Goal: Understand process/instructions: Learn how to perform a task or action

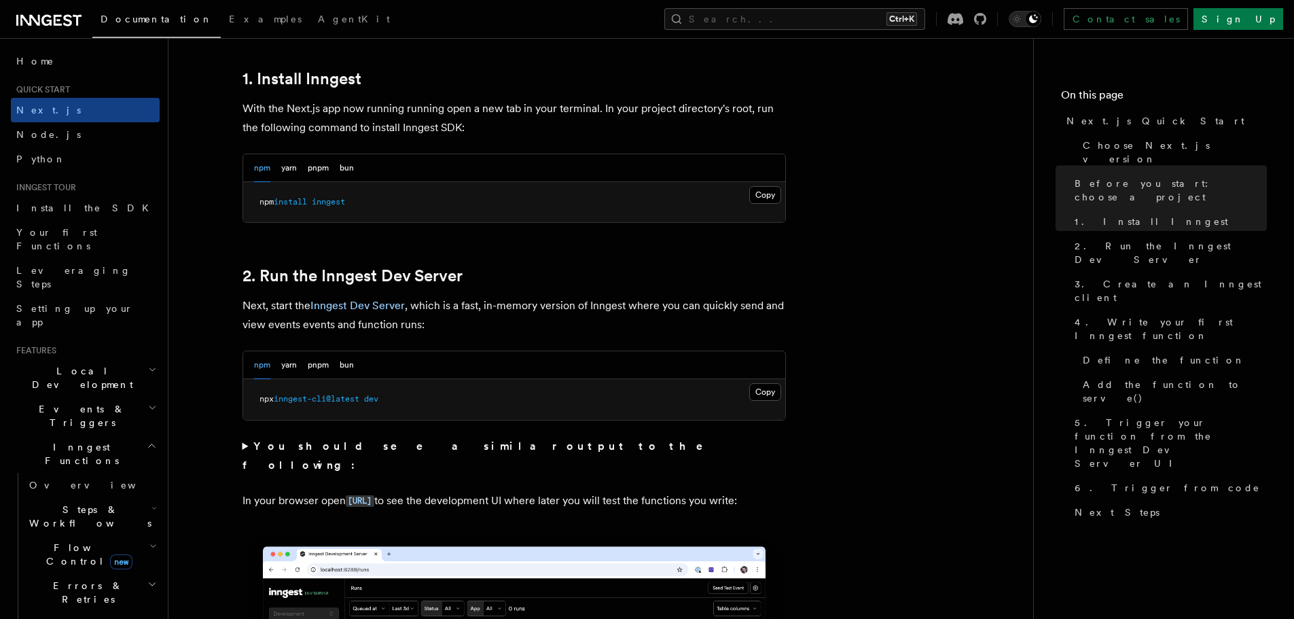
scroll to position [674, 0]
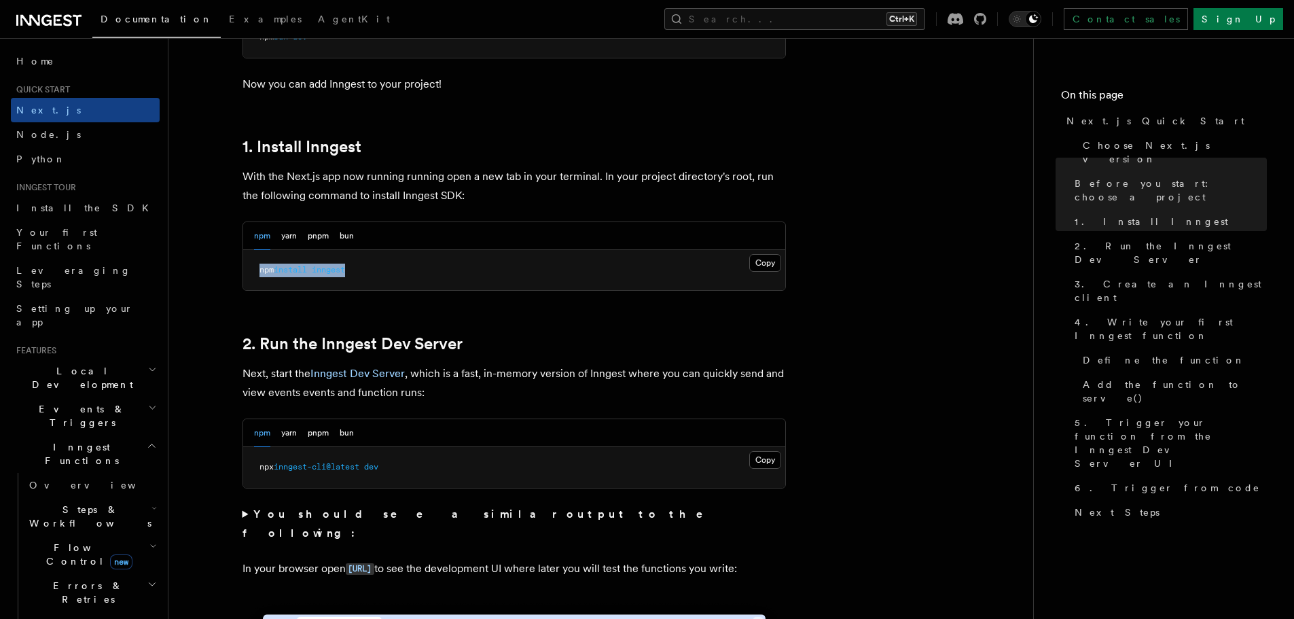
drag, startPoint x: 363, startPoint y: 262, endPoint x: 248, endPoint y: 272, distance: 116.0
click at [248, 272] on pre "npm install inngest" at bounding box center [514, 270] width 542 height 41
click at [281, 231] on button "yarn" at bounding box center [289, 236] width 16 height 28
click at [767, 264] on button "Copy Copied" at bounding box center [765, 263] width 32 height 18
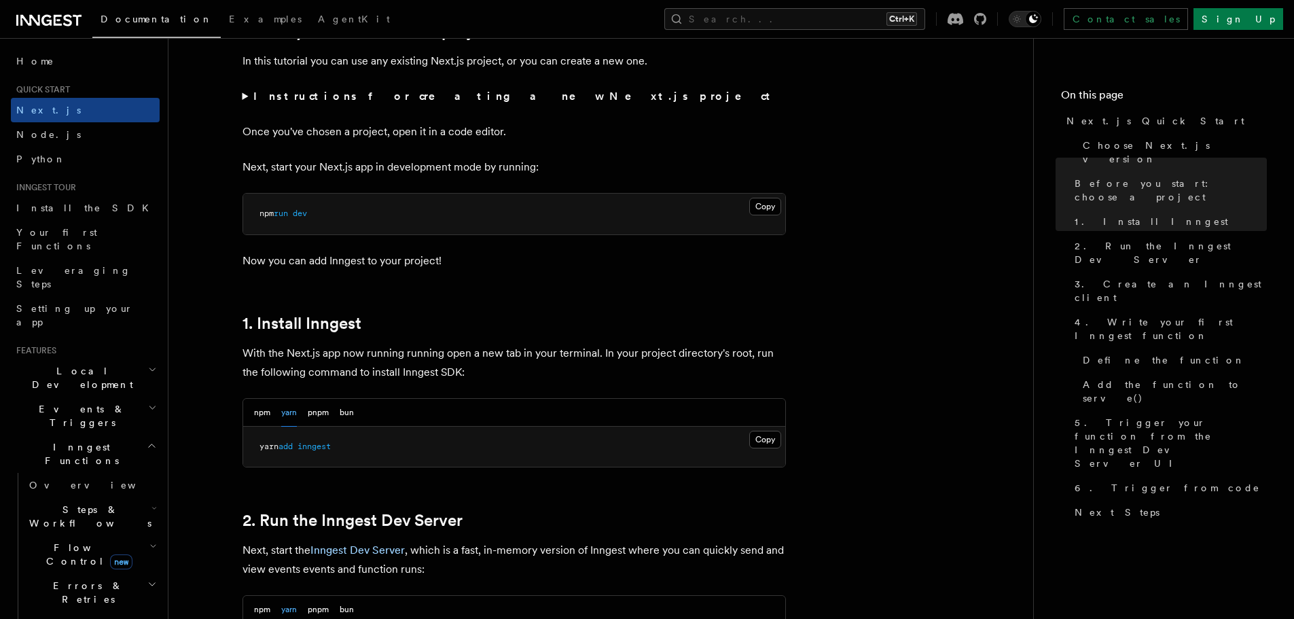
scroll to position [416, 0]
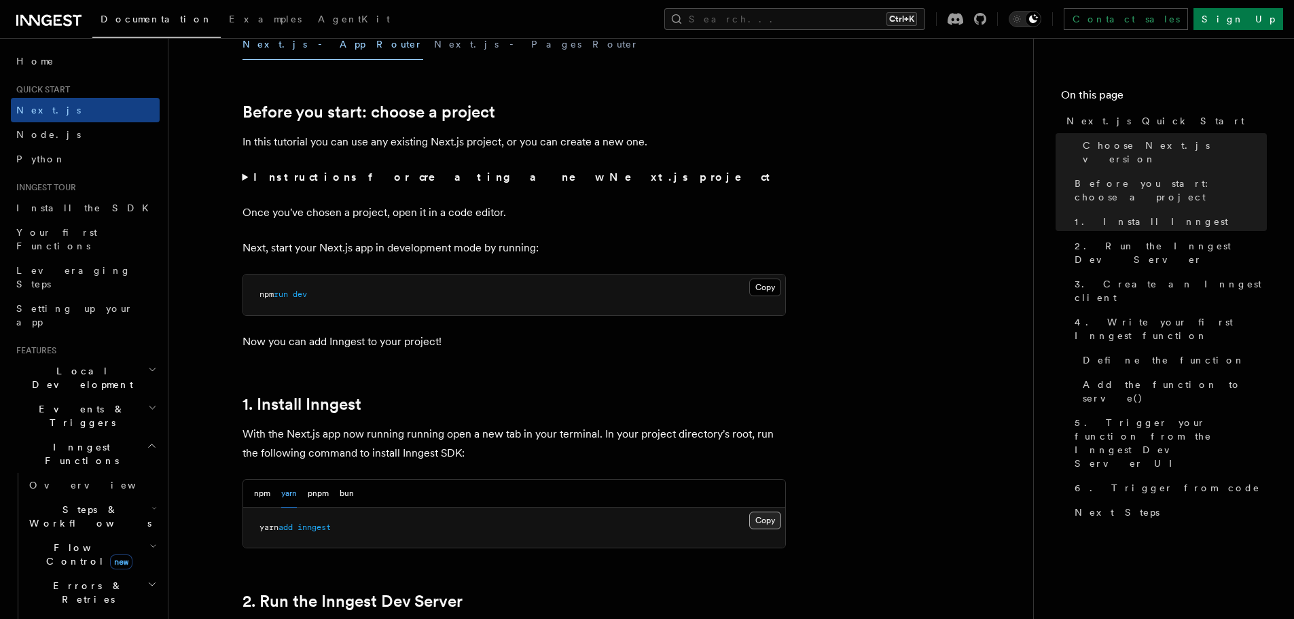
click at [759, 520] on button "Copy Copied" at bounding box center [765, 520] width 32 height 18
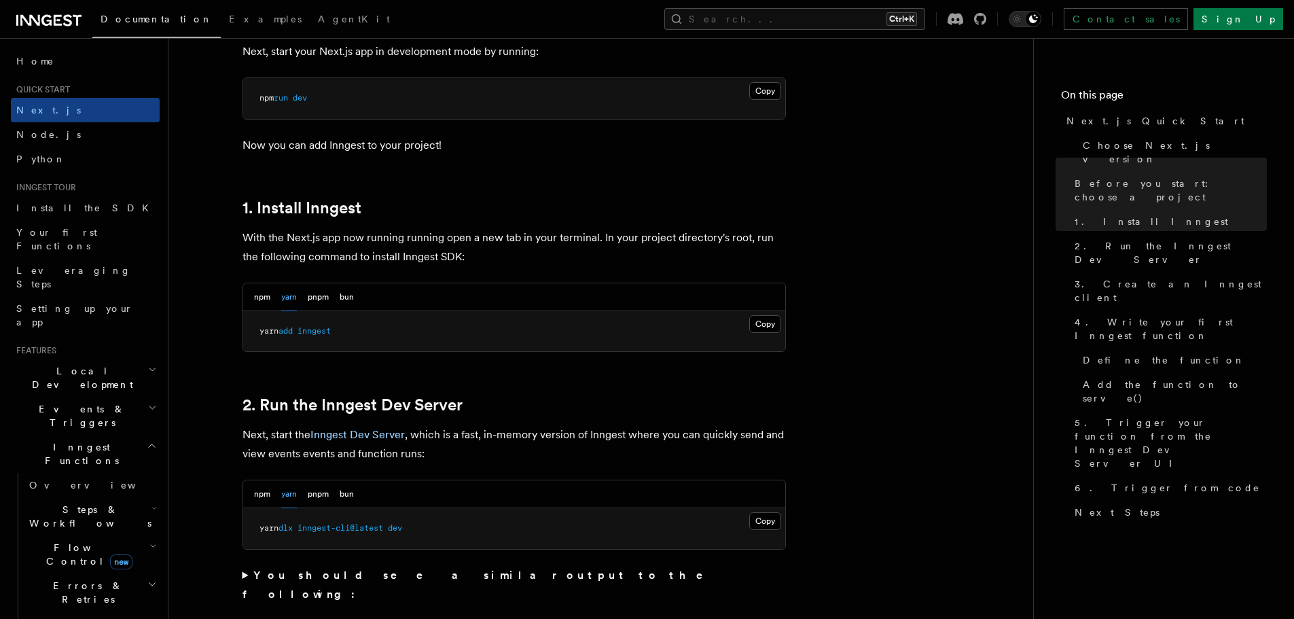
scroll to position [613, 0]
click at [767, 518] on button "Copy Copied" at bounding box center [765, 520] width 32 height 18
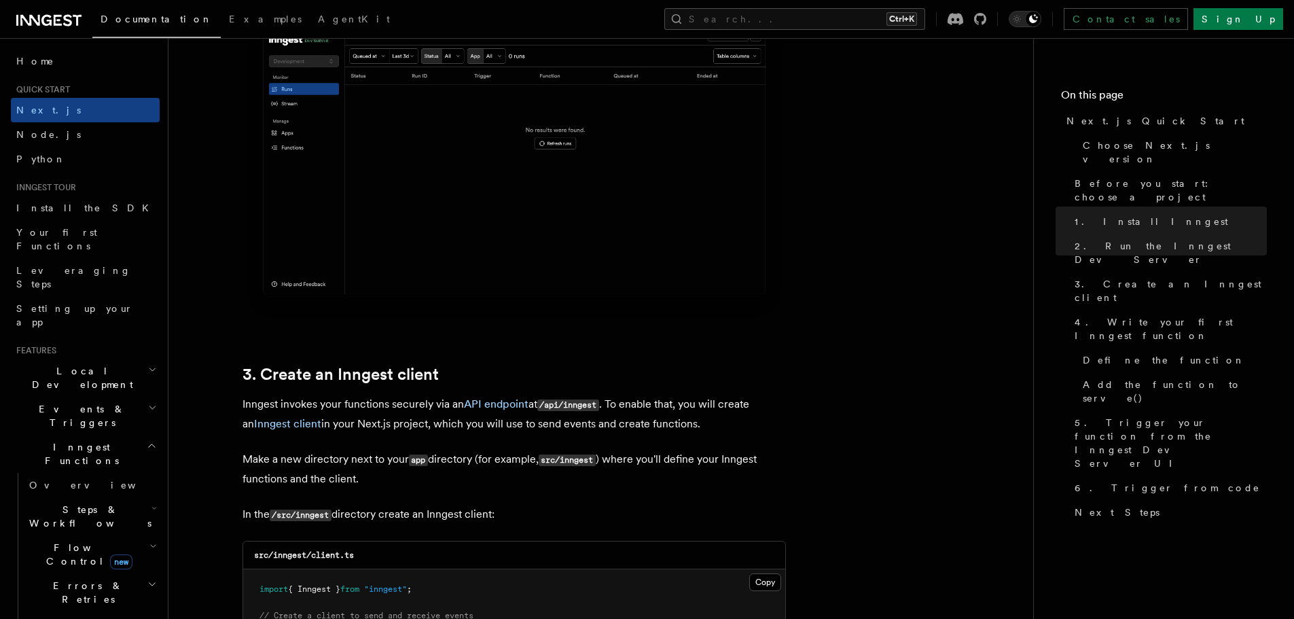
scroll to position [1412, 0]
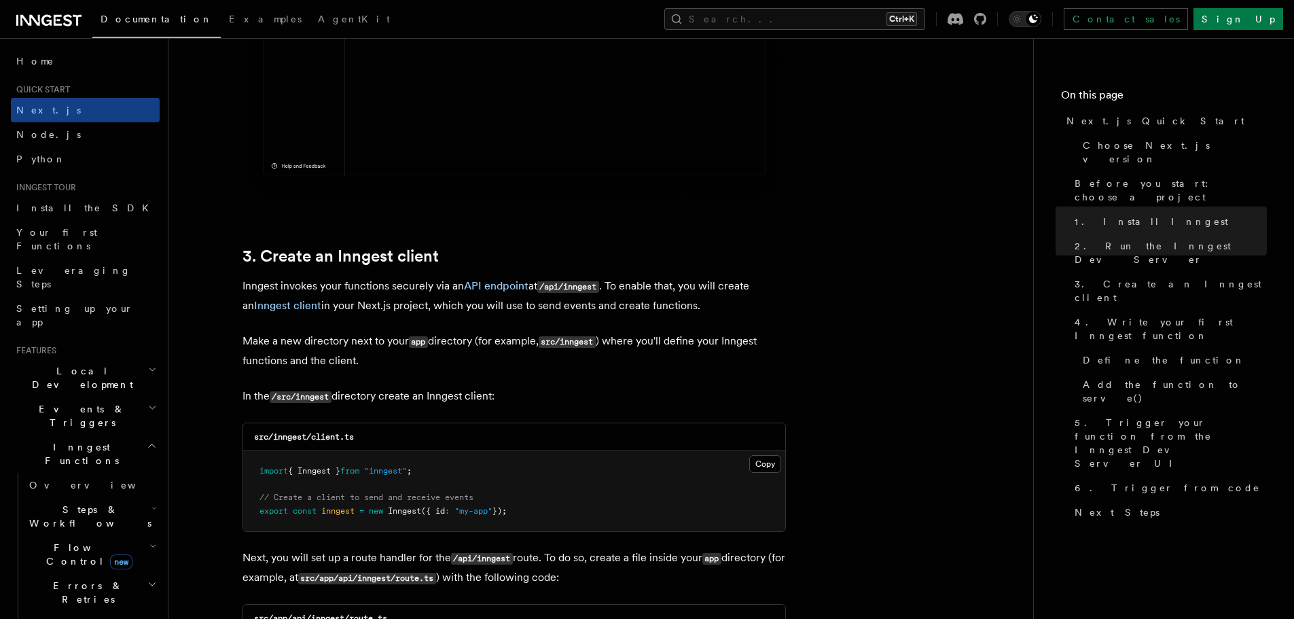
click at [39, 18] on icon at bounding box center [30, 20] width 20 height 11
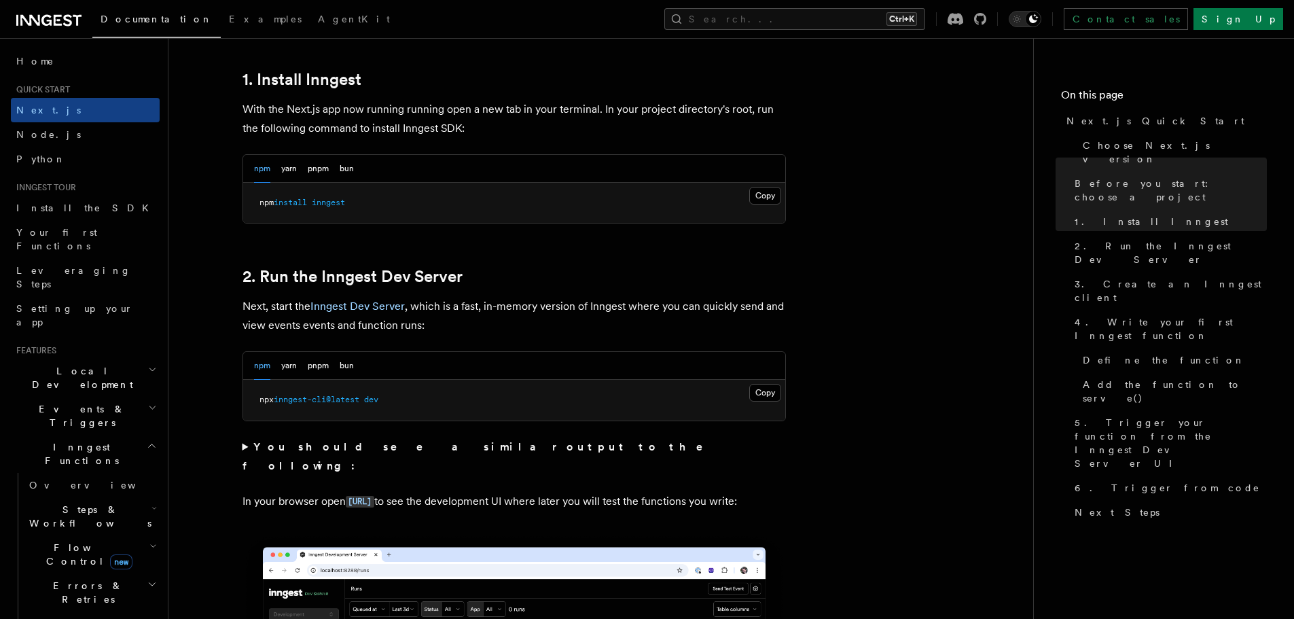
scroll to position [747, 0]
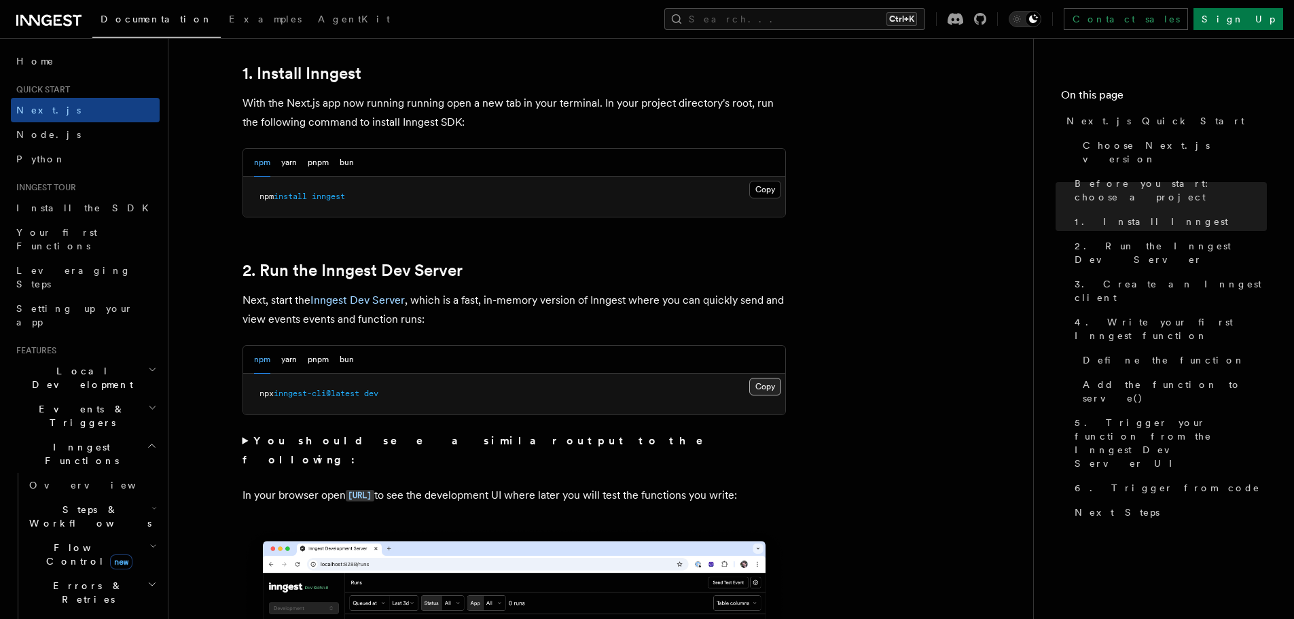
click at [764, 391] on button "Copy Copied" at bounding box center [765, 387] width 32 height 18
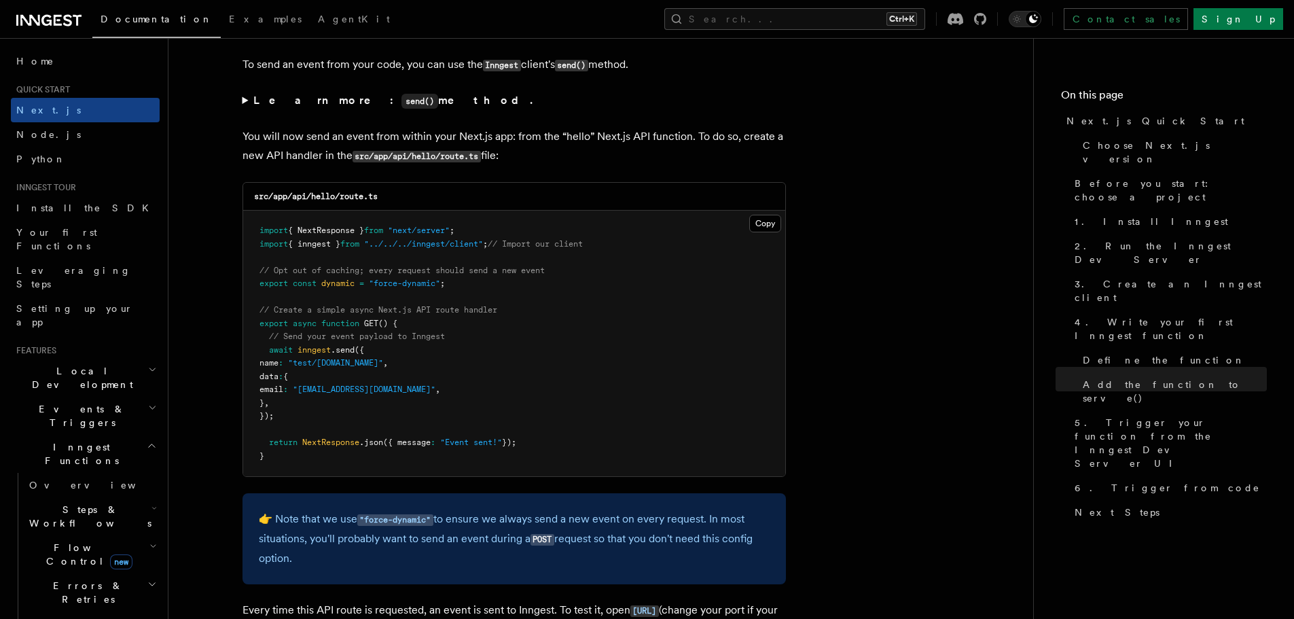
scroll to position [7036, 0]
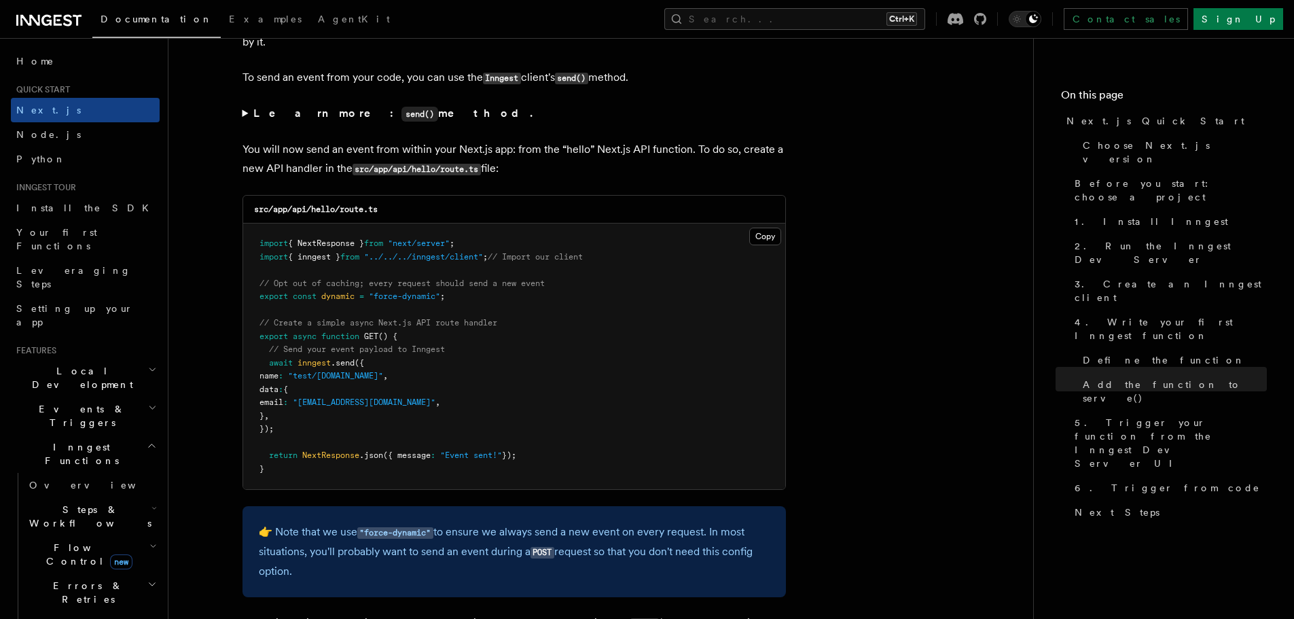
click at [321, 257] on span "{ inngest }" at bounding box center [314, 257] width 52 height 10
copy span "inngest"
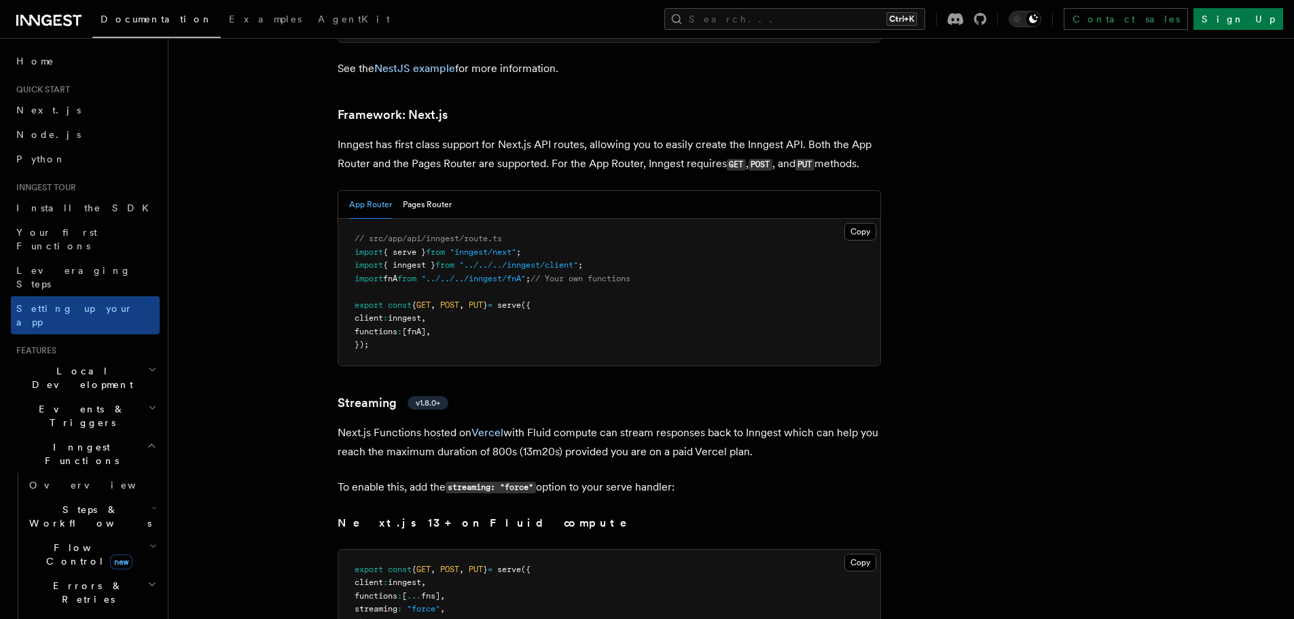
scroll to position [8312, 0]
